Goal: Transaction & Acquisition: Subscribe to service/newsletter

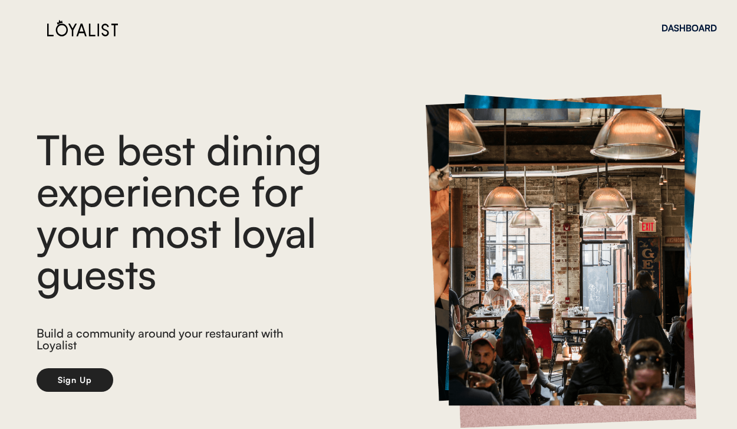
scroll to position [40, 0]
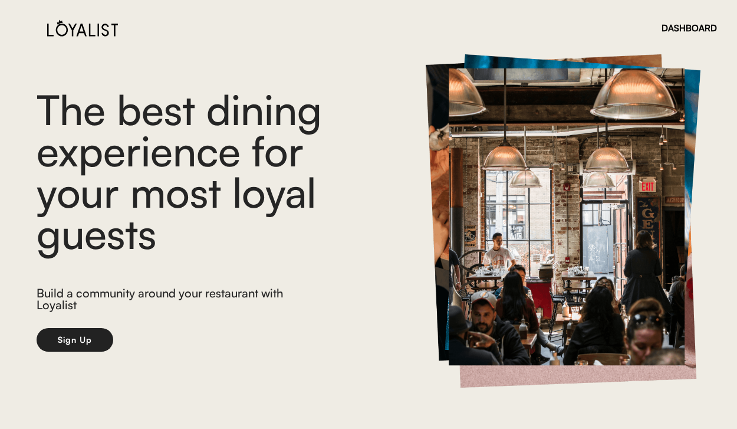
click at [692, 41] on div "DASHBOARD" at bounding box center [689, 27] width 55 height 41
click at [701, 28] on div "DASHBOARD" at bounding box center [689, 28] width 55 height 9
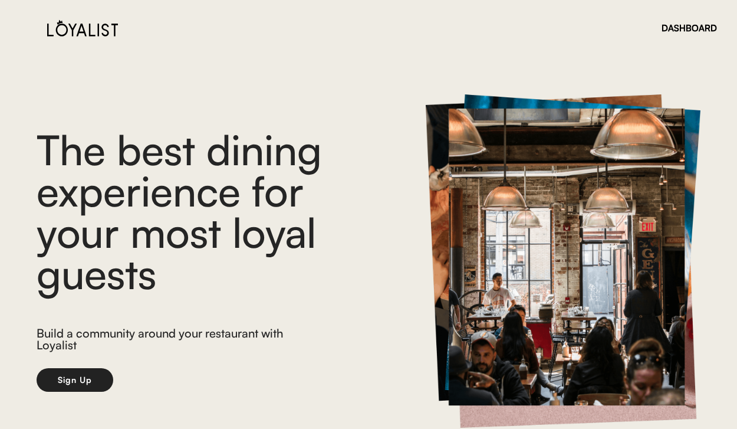
scroll to position [40, 0]
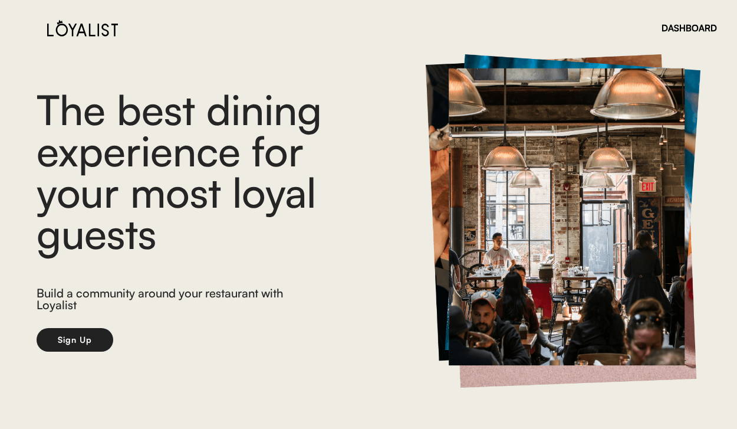
click at [94, 335] on button "Sign Up" at bounding box center [75, 340] width 77 height 24
